Goal: Information Seeking & Learning: Learn about a topic

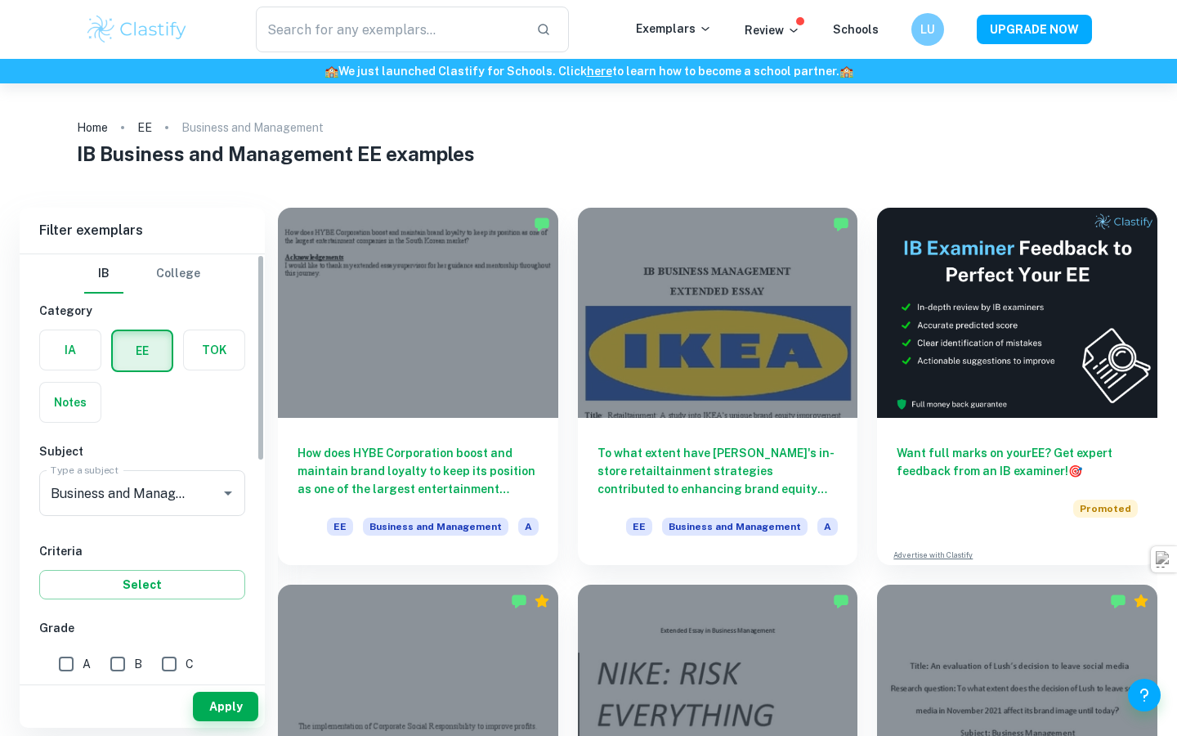
click at [80, 359] on label "button" at bounding box center [70, 349] width 61 height 39
click at [0, 0] on input "radio" at bounding box center [0, 0] width 0 height 0
click at [102, 475] on label "Type a subject" at bounding box center [85, 470] width 68 height 14
click at [102, 478] on input "Business and Management" at bounding box center [120, 493] width 146 height 31
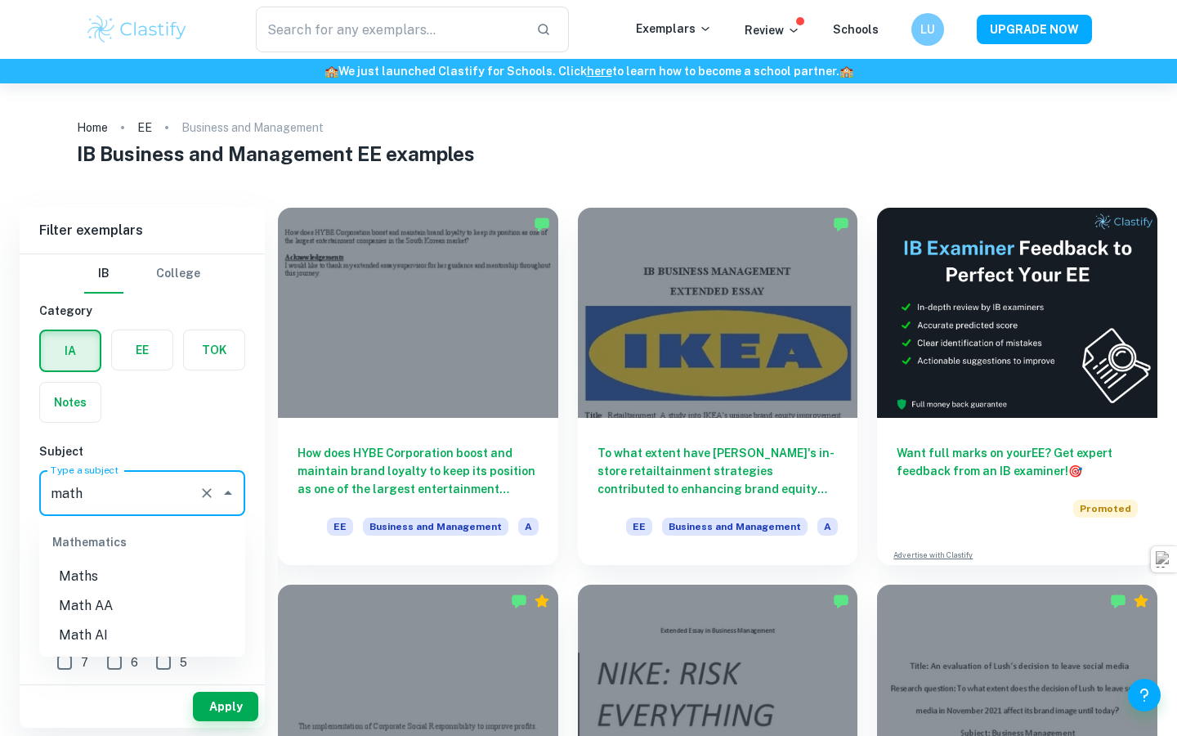
click at [108, 608] on li "Math AA" at bounding box center [142, 605] width 206 height 29
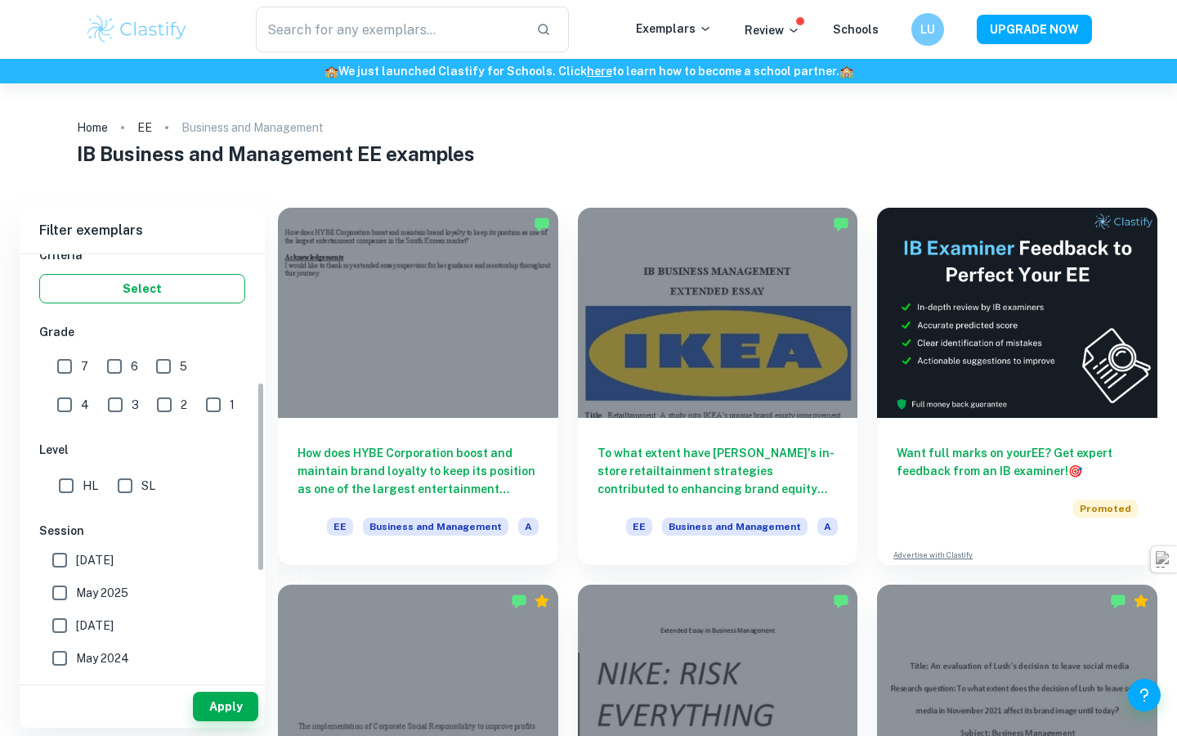
scroll to position [295, 0]
type input "Math AA"
click at [66, 368] on input "7" at bounding box center [64, 367] width 33 height 33
checkbox input "true"
click at [108, 367] on input "6" at bounding box center [114, 367] width 33 height 33
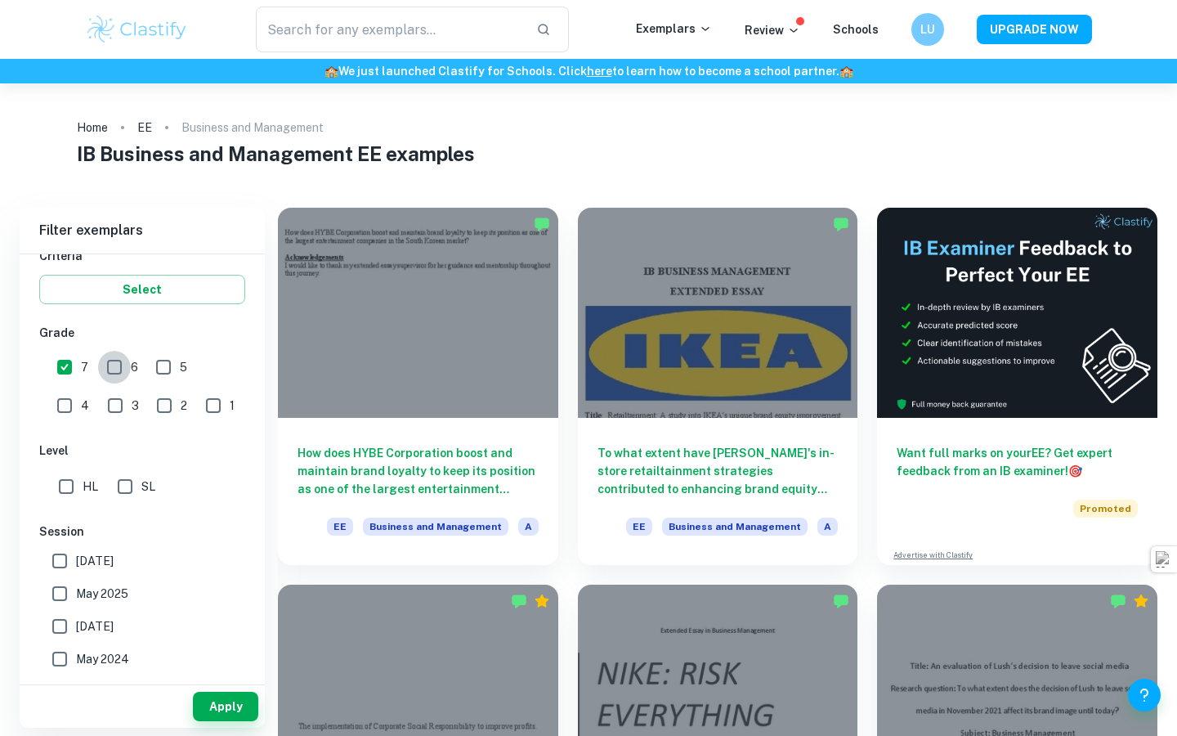
checkbox input "true"
click at [129, 486] on input "SL" at bounding box center [125, 486] width 33 height 33
checkbox input "true"
click at [222, 703] on button "Apply" at bounding box center [225, 706] width 65 height 29
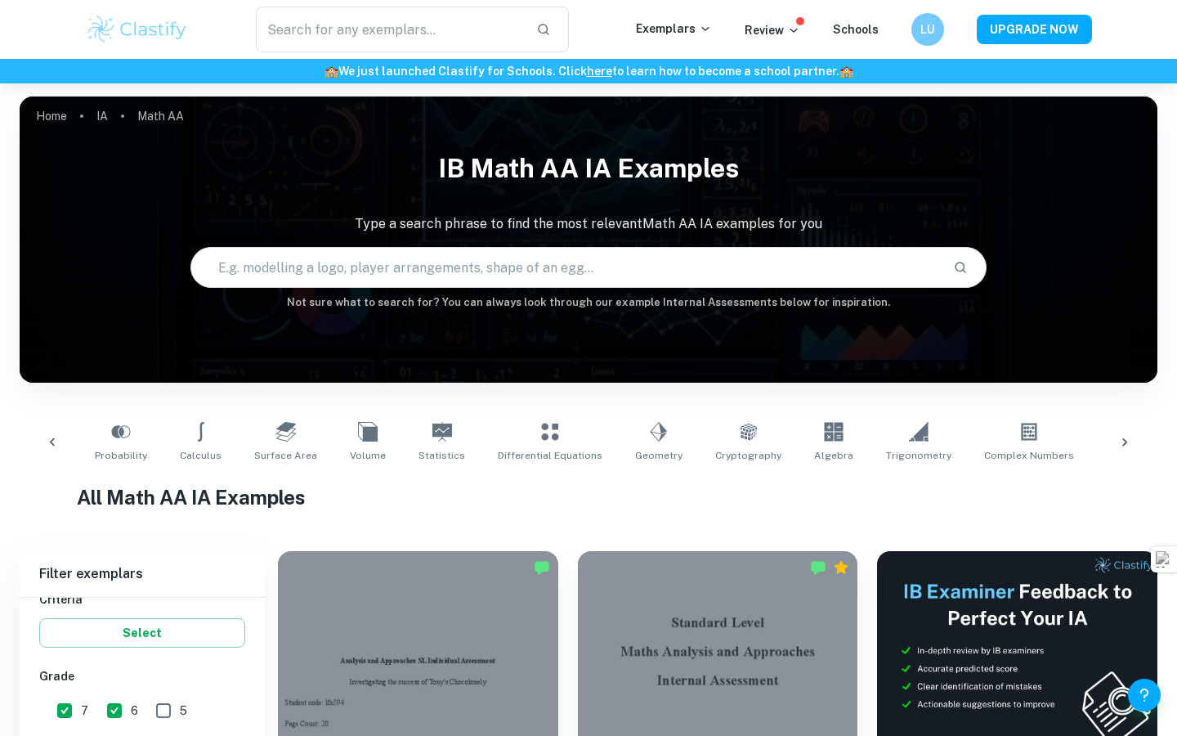
scroll to position [0, 335]
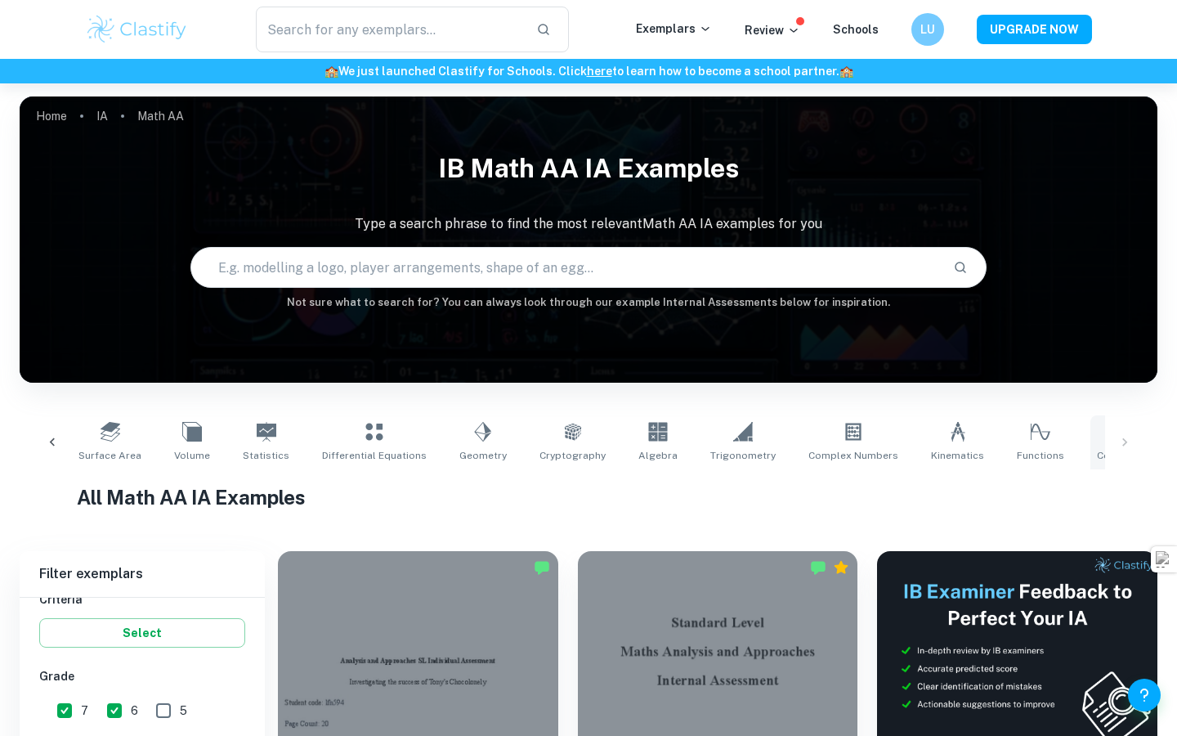
click at [1097, 451] on span "Correlation" at bounding box center [1124, 455] width 55 height 15
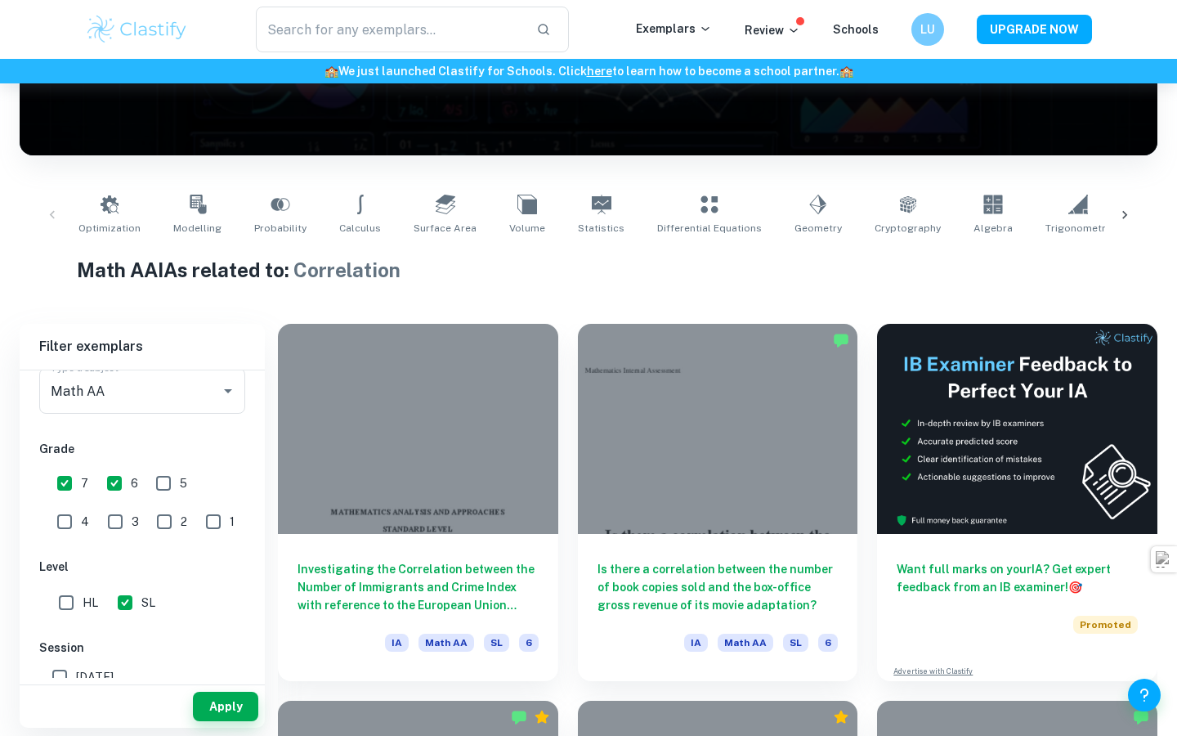
click at [190, 207] on icon at bounding box center [198, 205] width 16 height 20
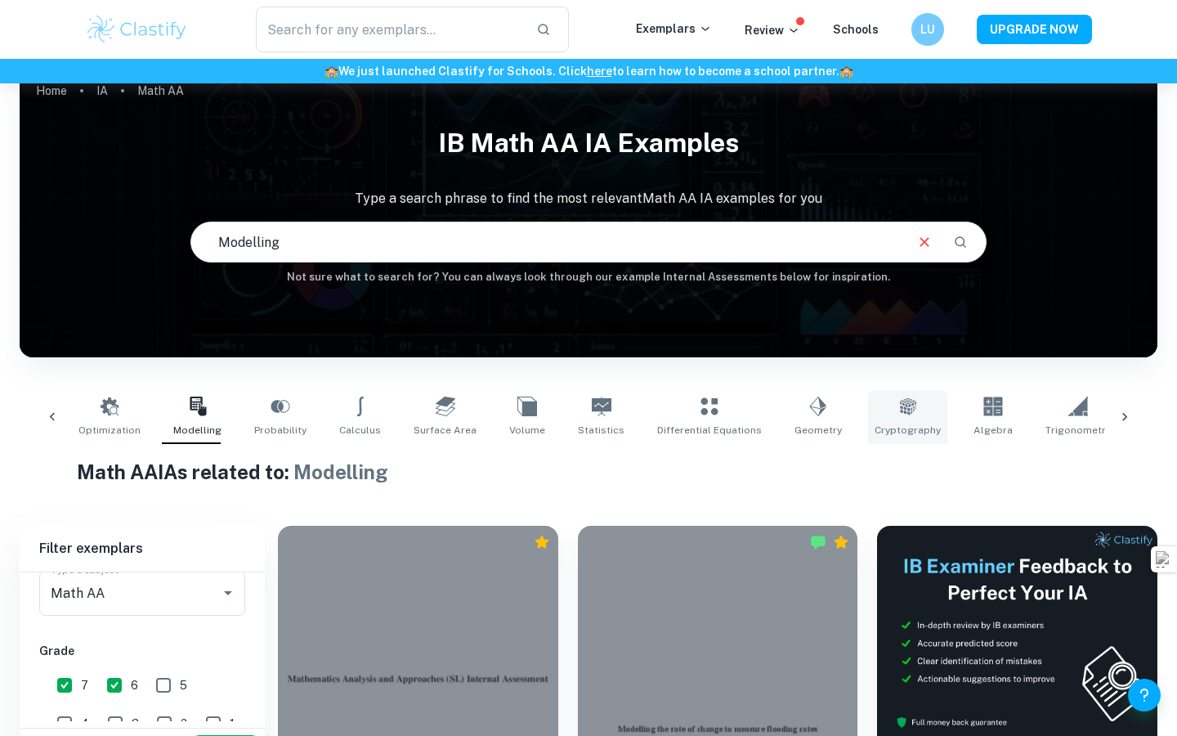
scroll to position [0, 335]
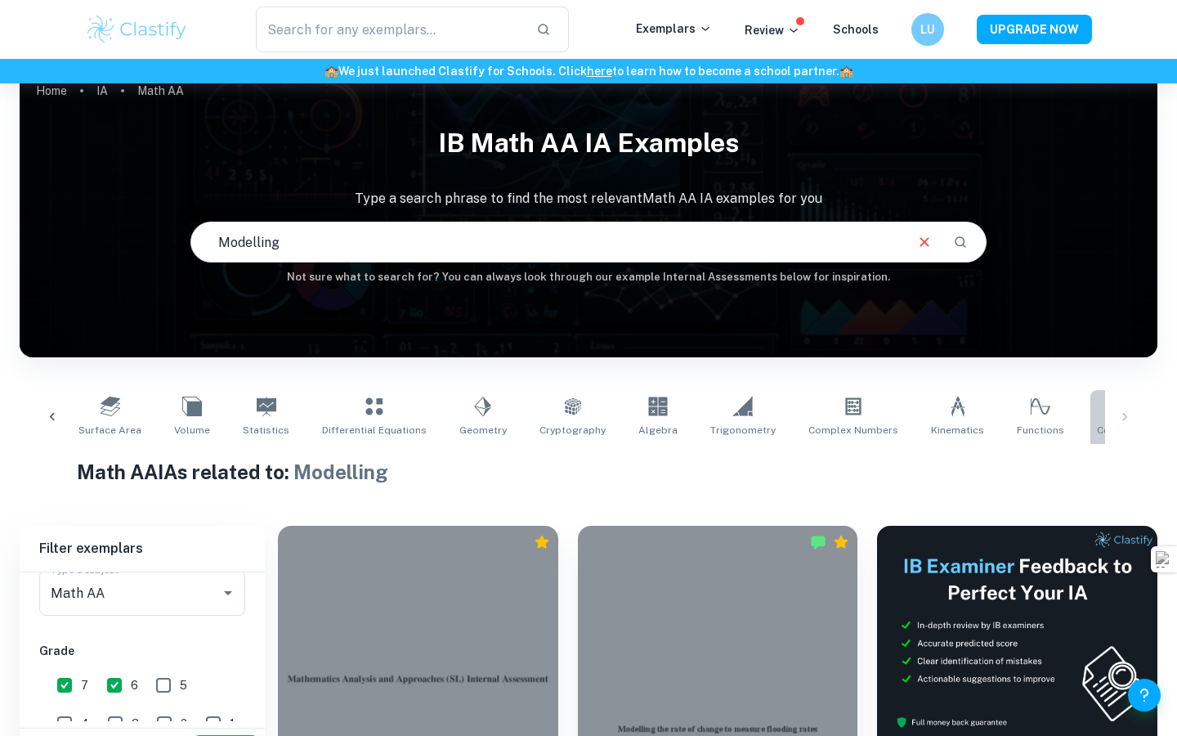
click at [1097, 428] on span "Correlation" at bounding box center [1124, 430] width 55 height 15
type input "Correlation"
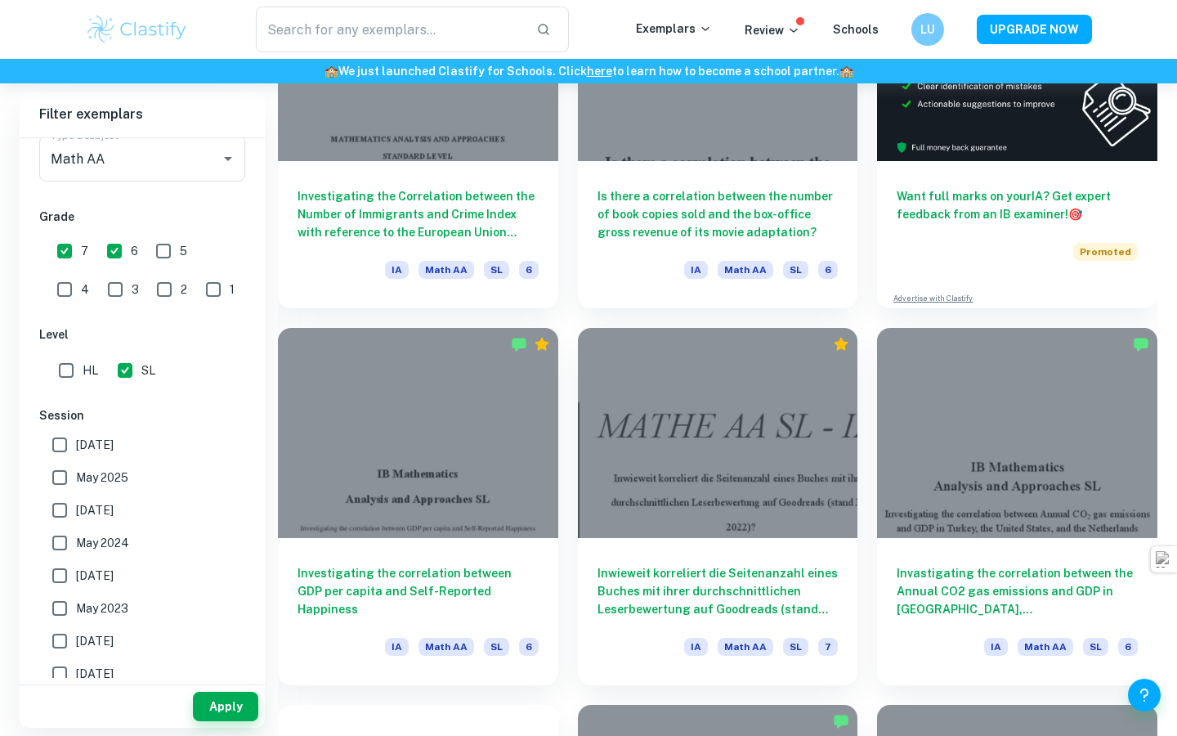
scroll to position [604, 0]
